Goal: Information Seeking & Learning: Learn about a topic

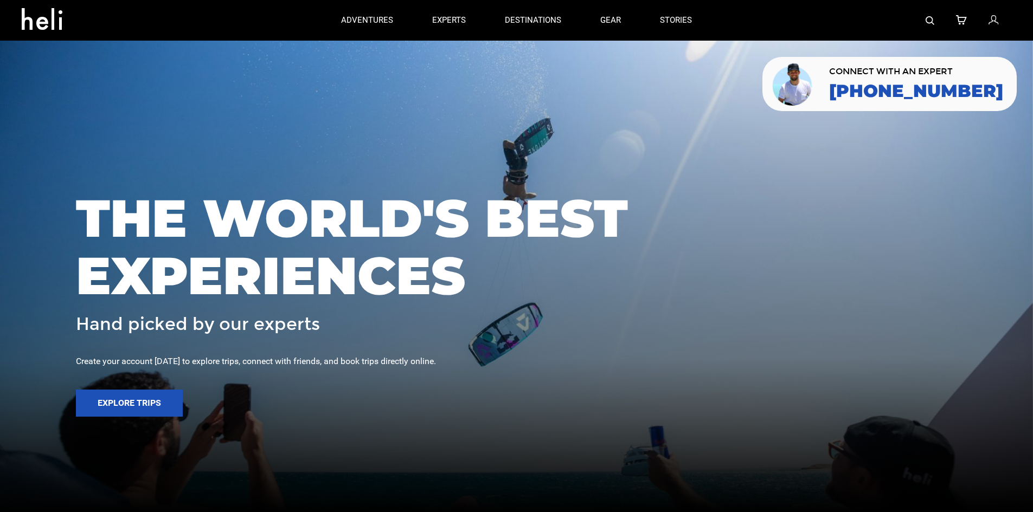
click at [933, 20] on img at bounding box center [930, 20] width 9 height 9
click at [954, 17] on div at bounding box center [861, 20] width 300 height 41
click at [914, 19] on div at bounding box center [861, 20] width 300 height 41
click at [925, 19] on div at bounding box center [861, 20] width 300 height 41
click at [928, 23] on img at bounding box center [930, 20] width 9 height 9
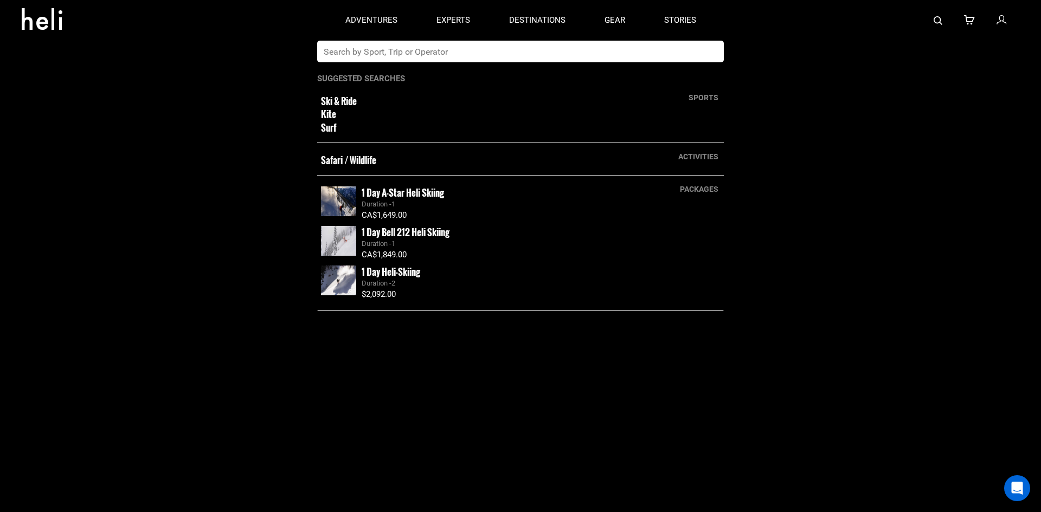
click at [552, 56] on input "text" at bounding box center [509, 52] width 384 height 22
type input "northern escape"
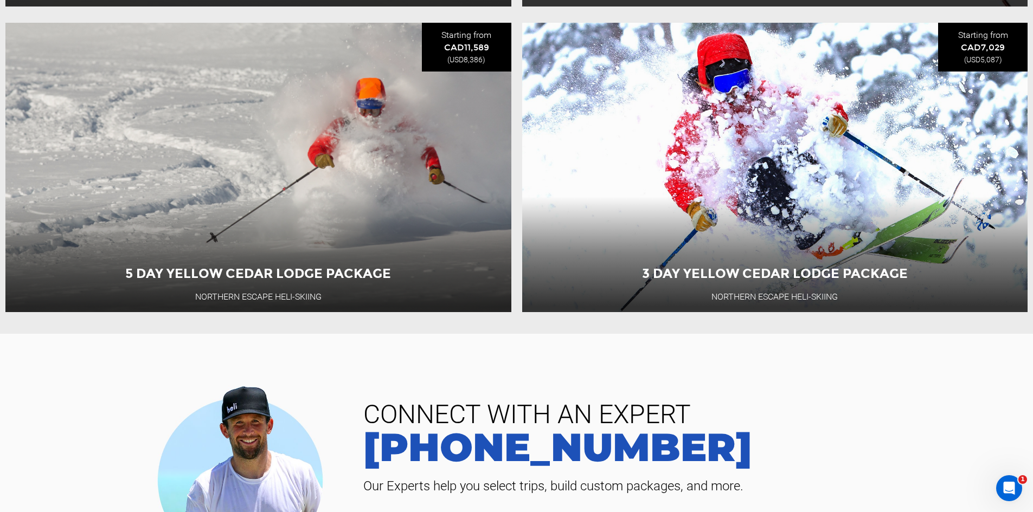
scroll to position [1687, 0]
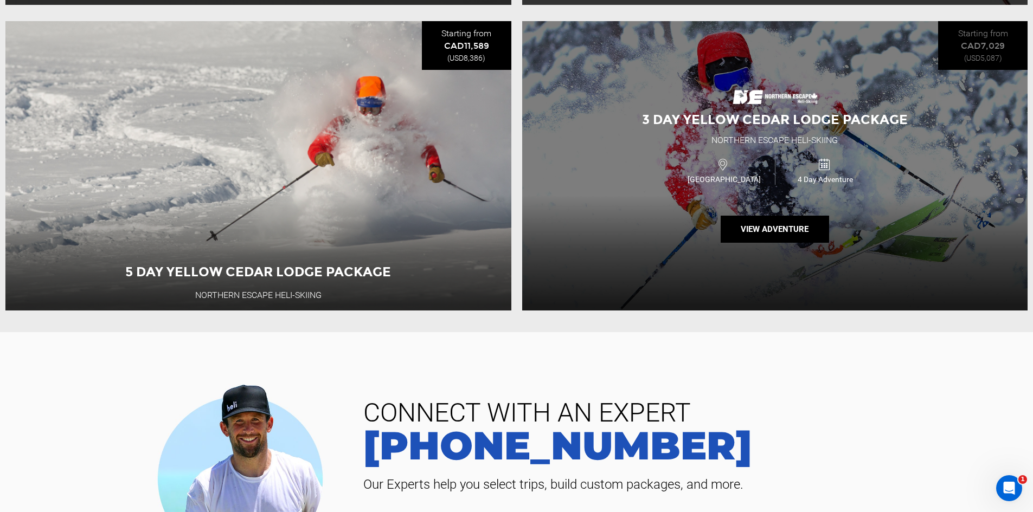
click at [684, 127] on span "3 Day Yellow Cedar Lodge Package" at bounding box center [775, 120] width 266 height 16
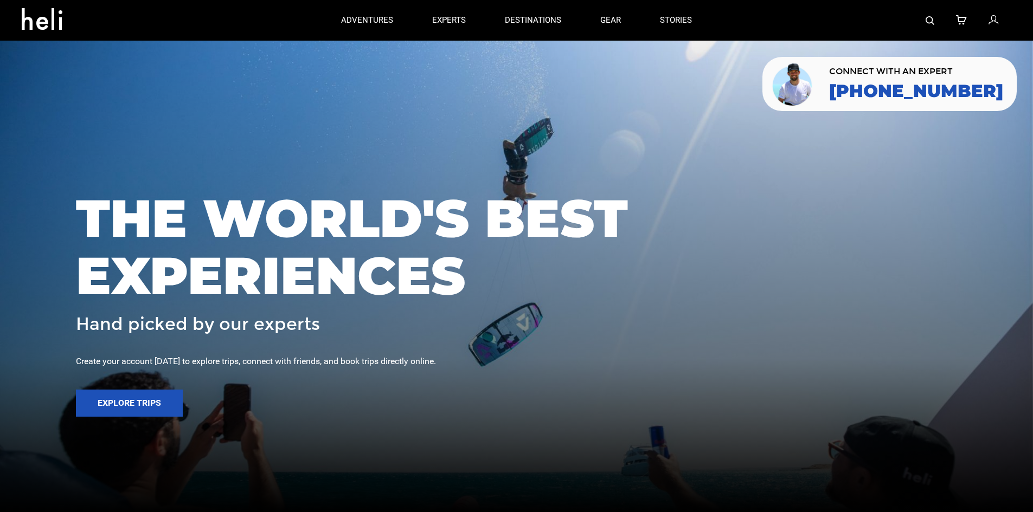
click at [932, 24] on img at bounding box center [930, 20] width 9 height 9
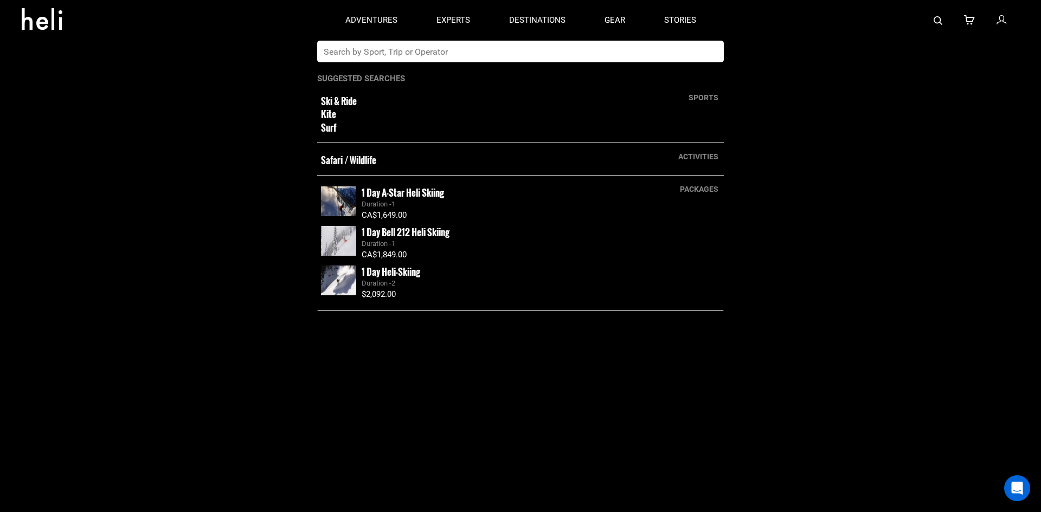
click at [685, 55] on input "text" at bounding box center [509, 52] width 384 height 22
type input "great canadian"
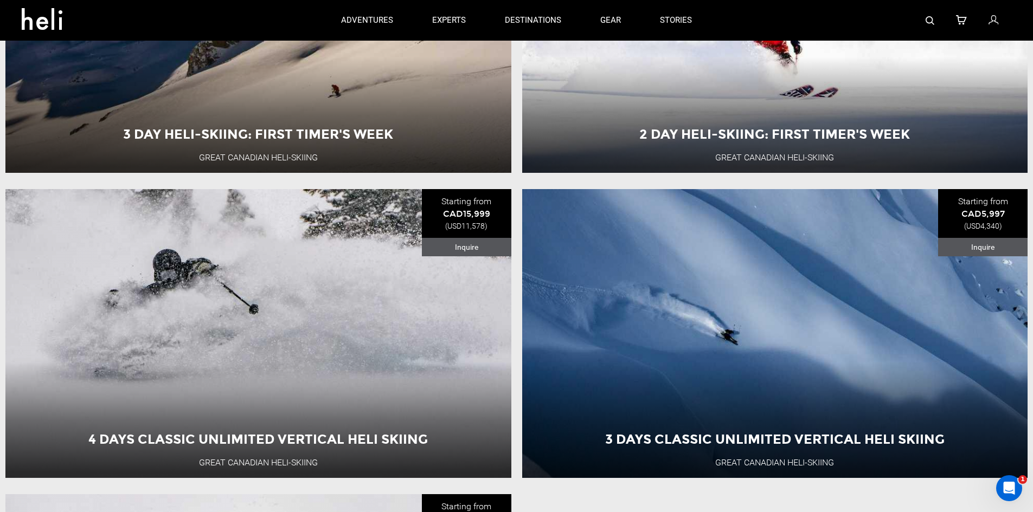
scroll to position [295, 0]
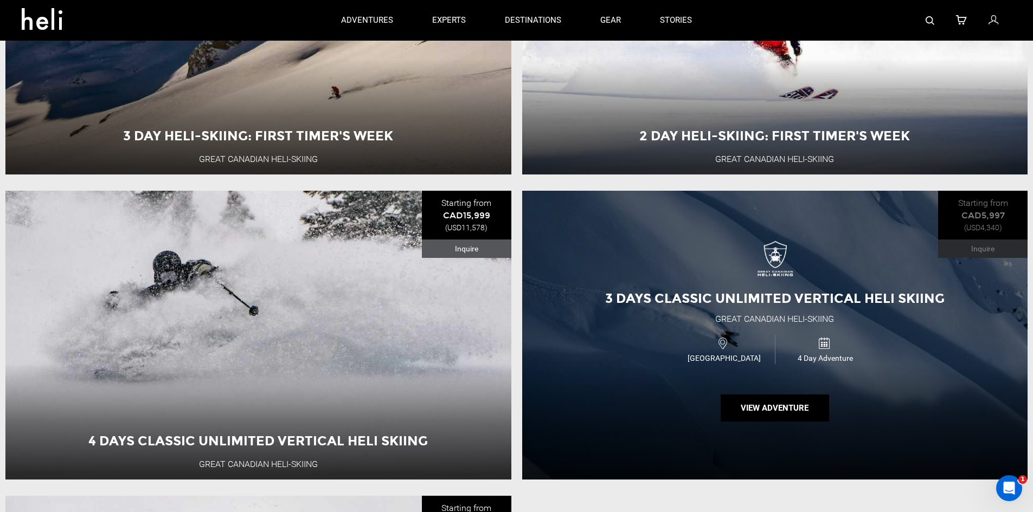
click at [732, 276] on div "3 Days Classic Unlimited Vertical Heli Skiing Great Canadian Heli-Skiing Canada…" at bounding box center [775, 335] width 506 height 289
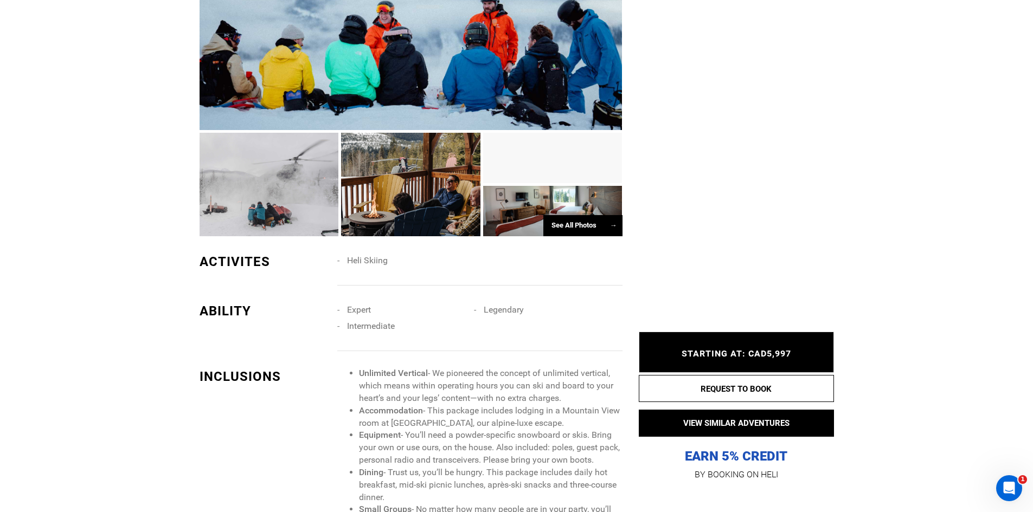
scroll to position [759, 0]
